Goal: Obtain resource: Obtain resource

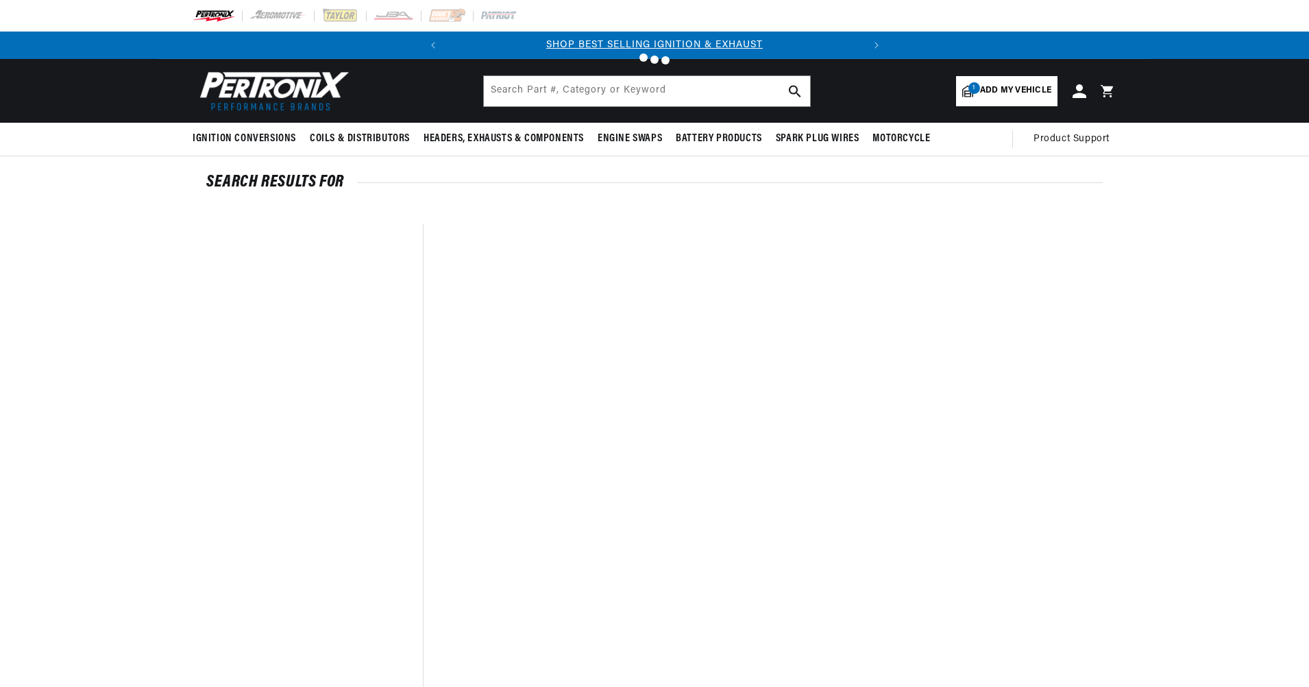
type input "1281"
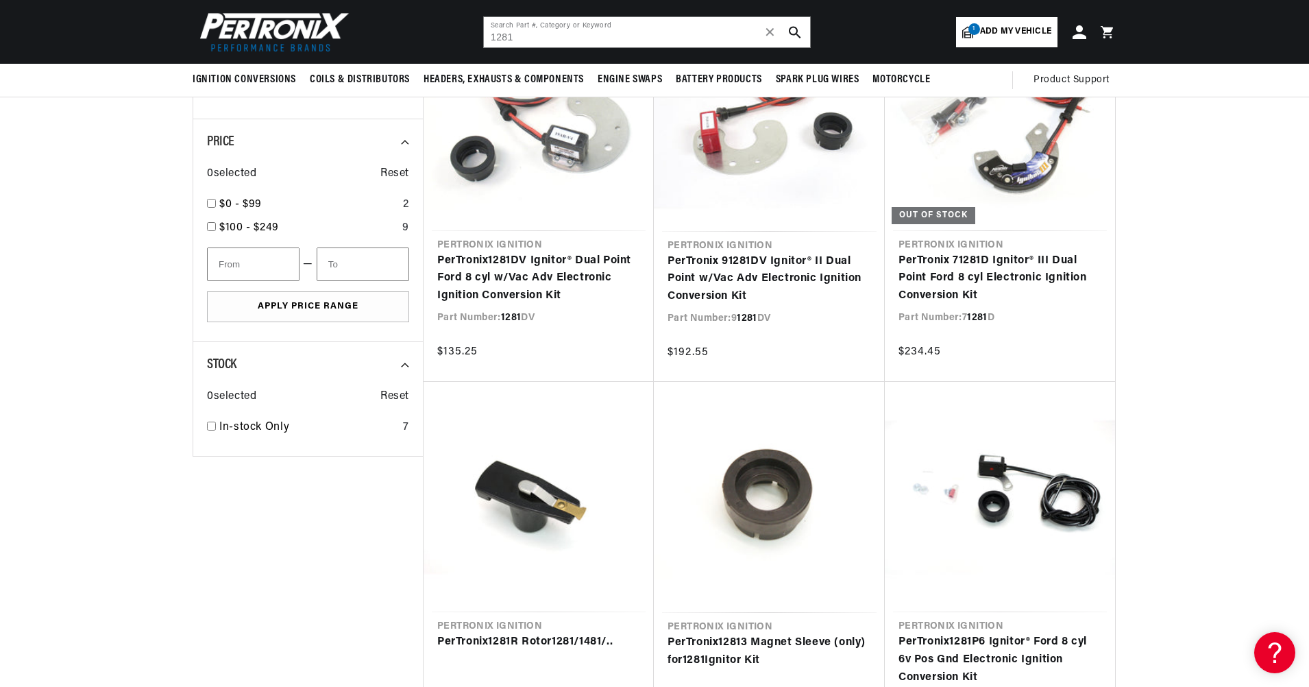
scroll to position [160, 0]
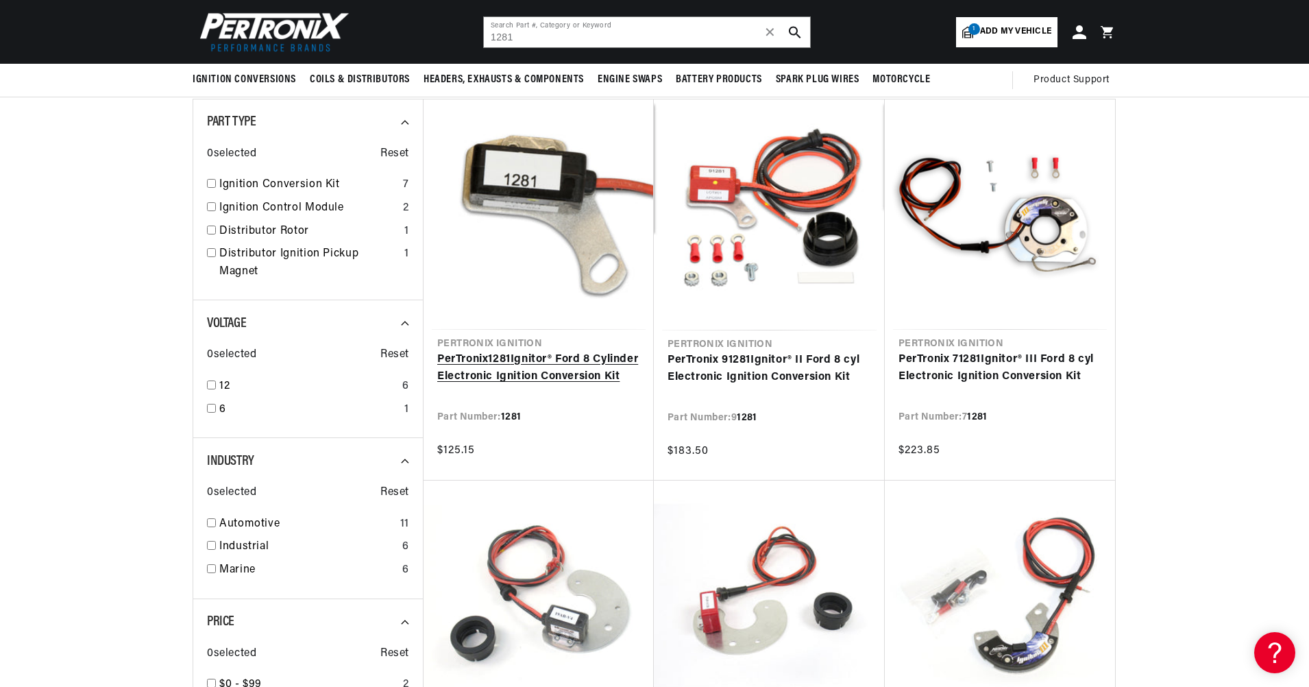
click at [497, 386] on link "PerTronix 1281 Ignitor® Ford 8 Cylinder Electronic Ignition Conversion Kit" at bounding box center [538, 368] width 203 height 35
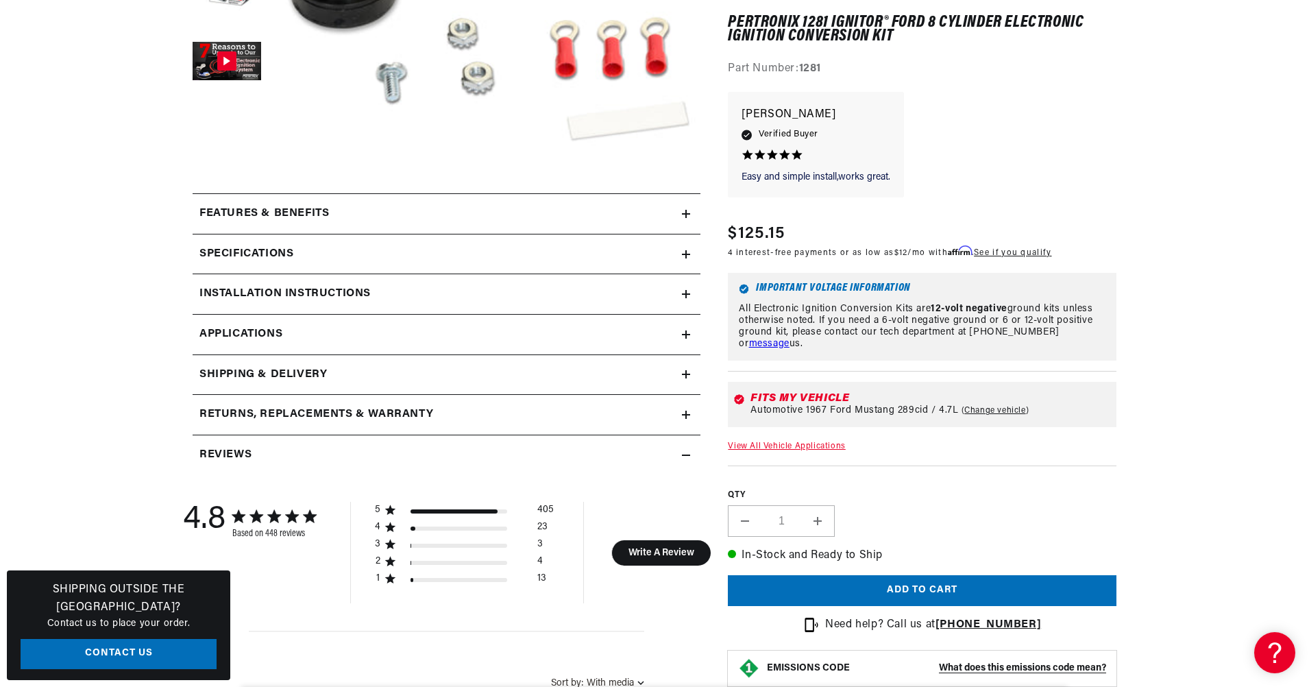
scroll to position [639, 0]
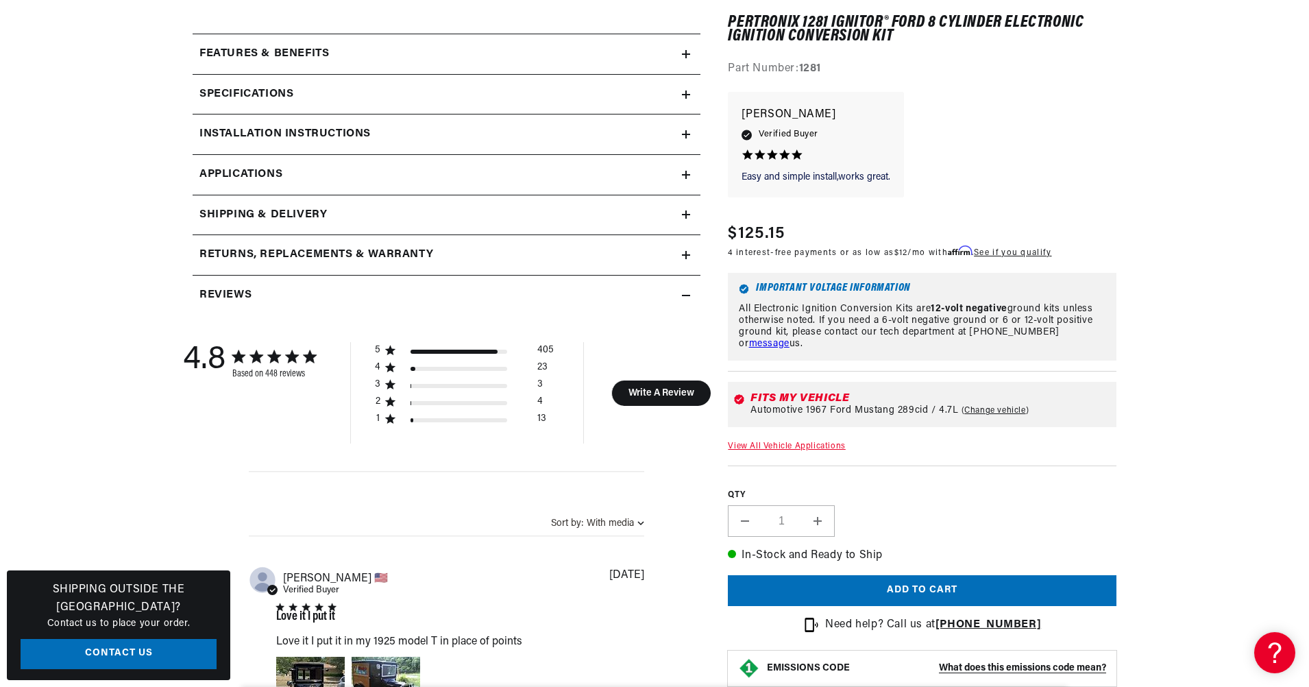
click at [667, 103] on div "Specifications" at bounding box center [437, 95] width 489 height 18
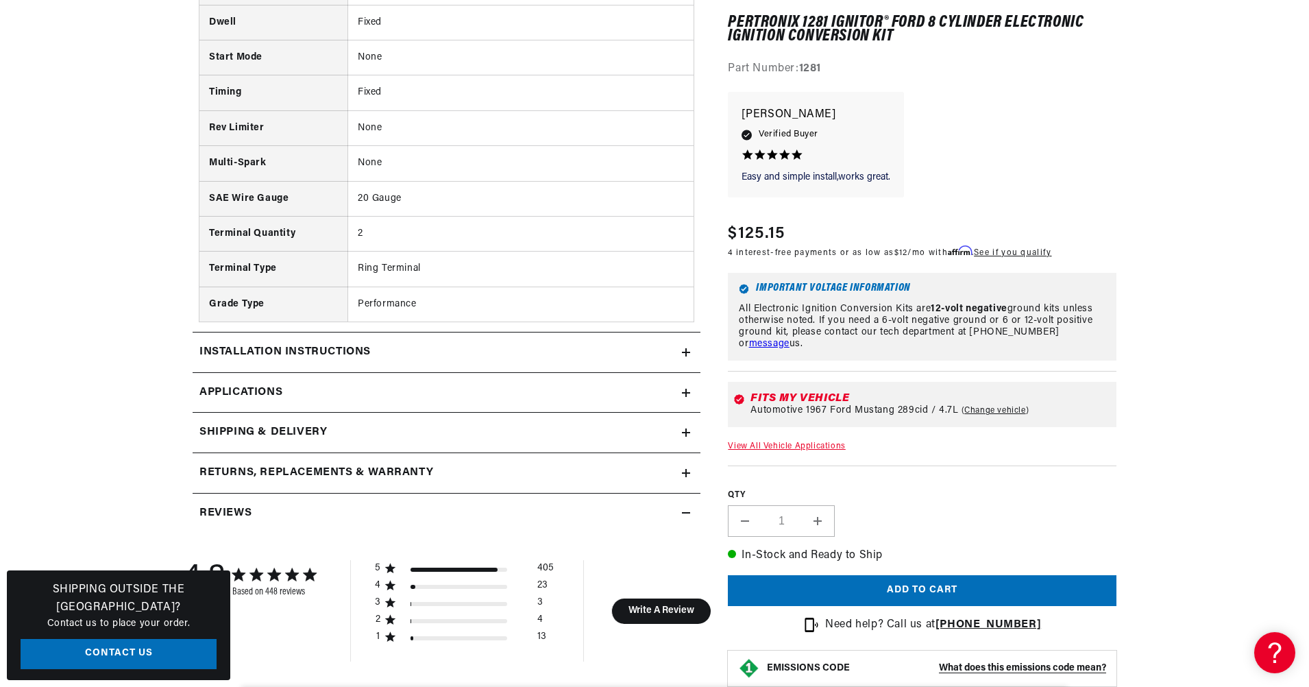
scroll to position [0, 571]
